Goal: Transaction & Acquisition: Purchase product/service

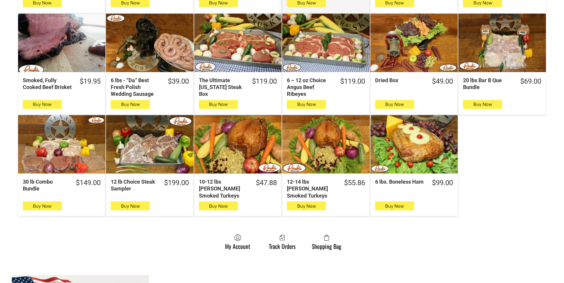
scroll to position [356, 0]
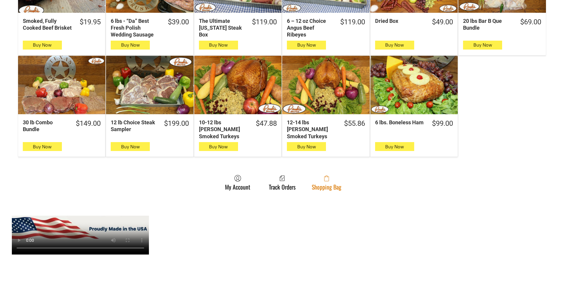
click at [337, 175] on span at bounding box center [327, 178] width 30 height 7
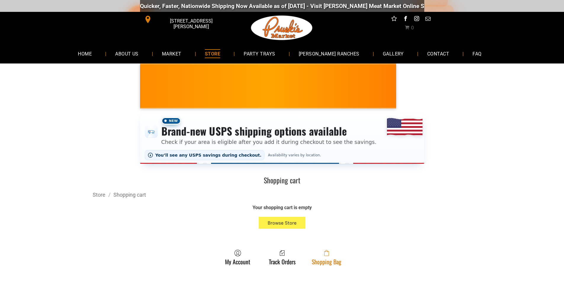
click at [336, 262] on link "Shopping Bag" at bounding box center [327, 257] width 36 height 16
click at [332, 255] on span at bounding box center [327, 252] width 30 height 7
click at [322, 256] on span at bounding box center [327, 252] width 30 height 7
